Goal: Find specific page/section

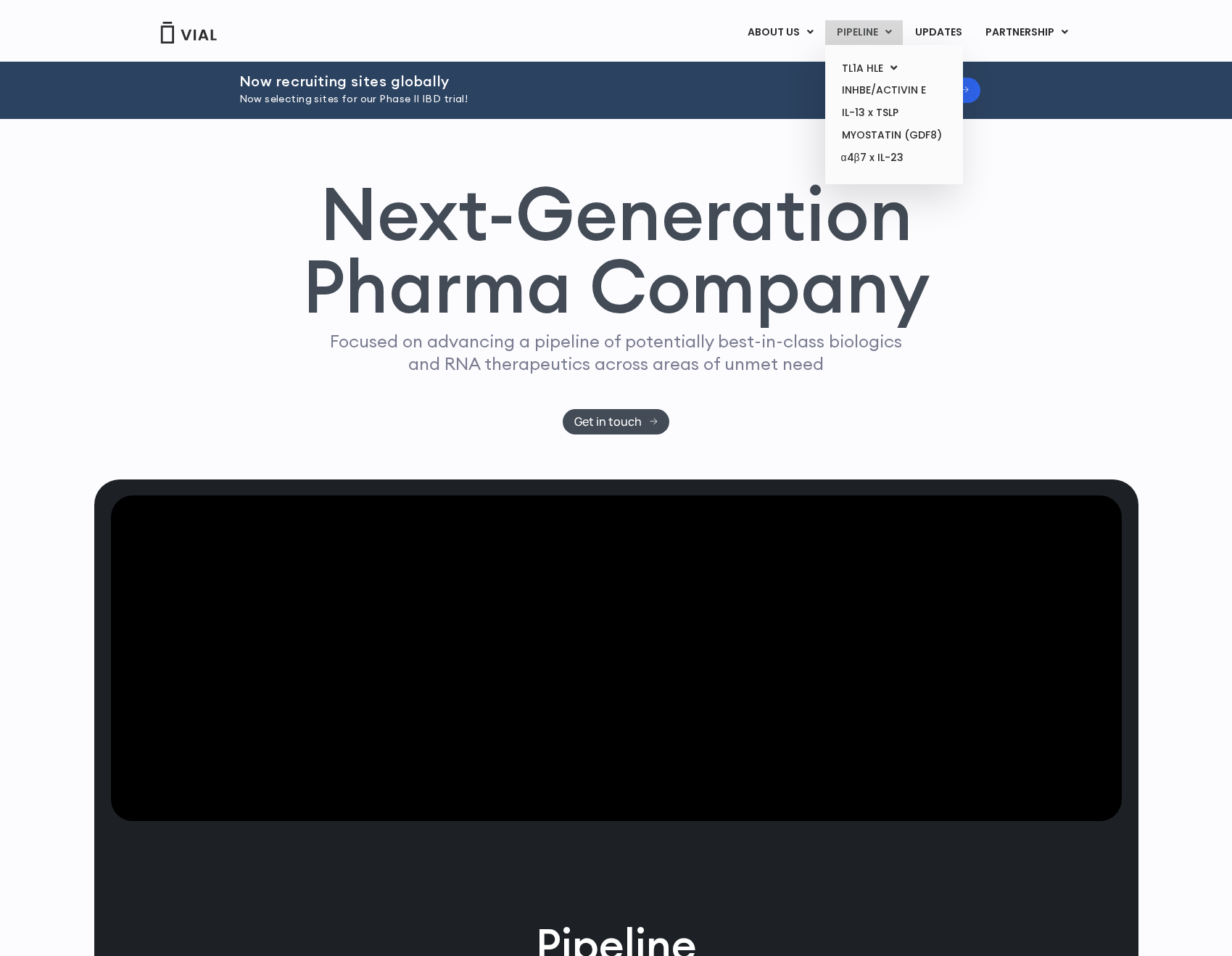
click at [860, 33] on link "PIPELINE" at bounding box center [864, 32] width 78 height 24
